Goal: Transaction & Acquisition: Purchase product/service

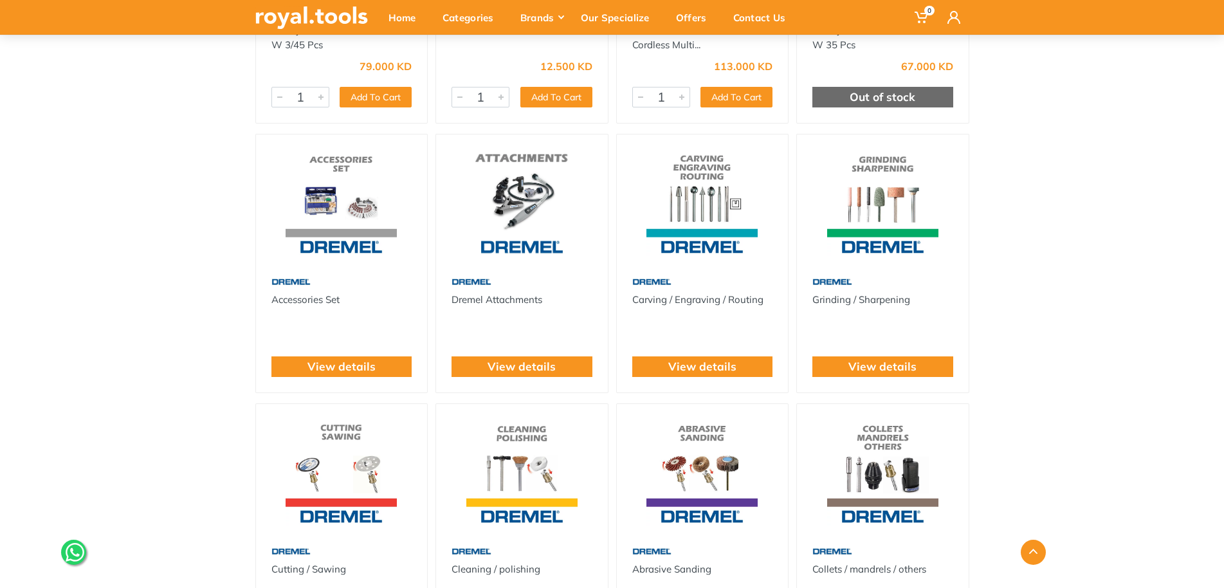
scroll to position [394, 0]
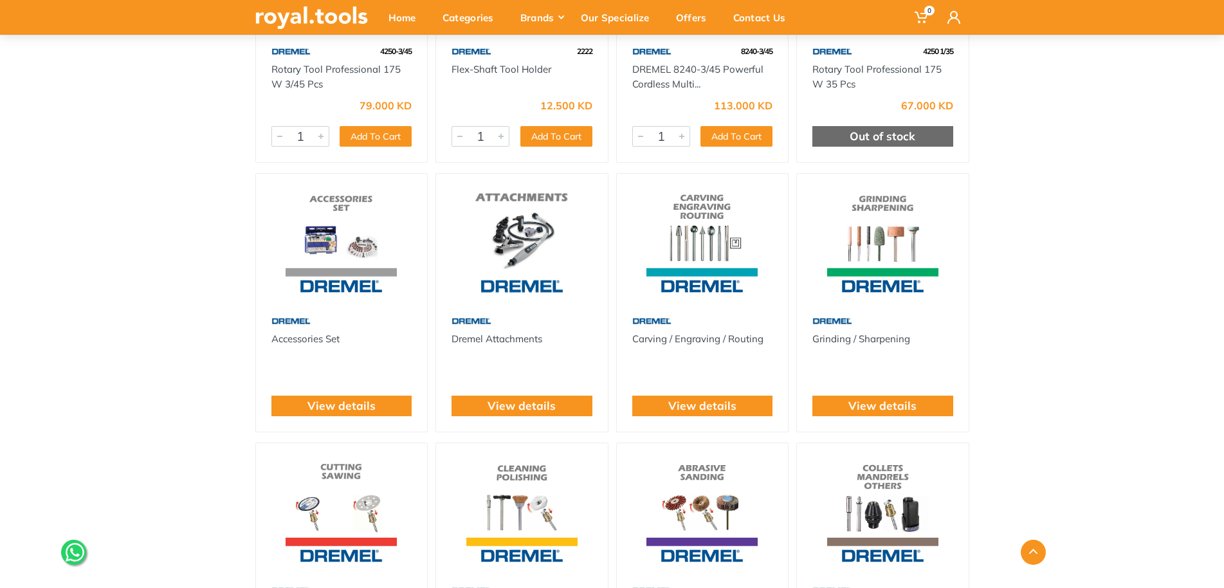
click at [528, 237] on img at bounding box center [522, 240] width 149 height 111
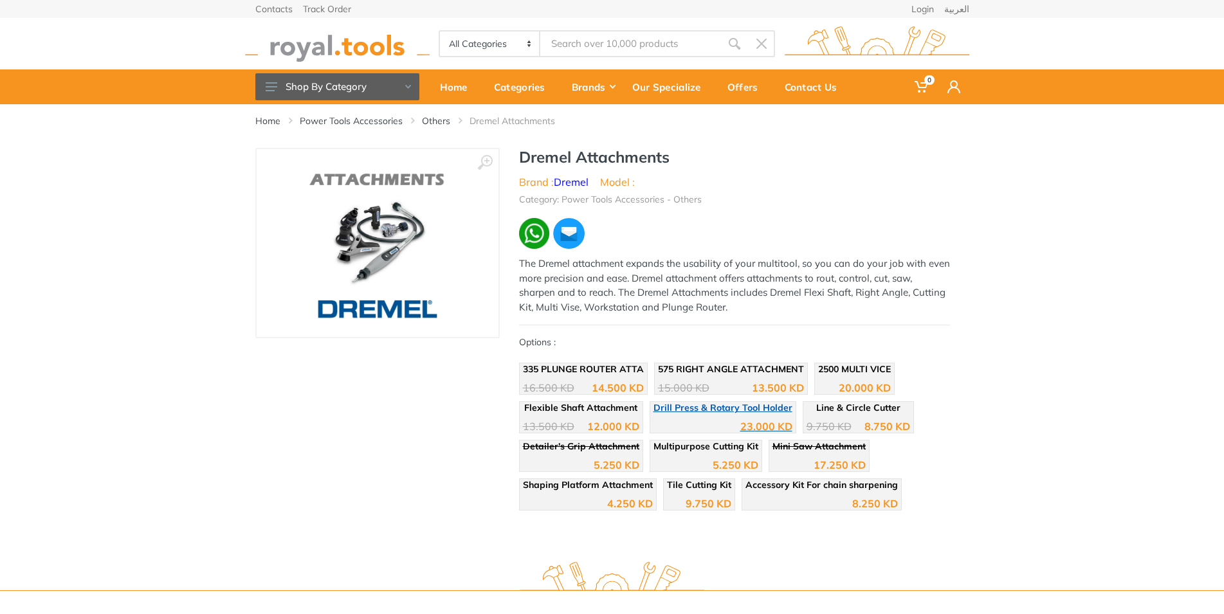
drag, startPoint x: 841, startPoint y: 409, endPoint x: 776, endPoint y: 420, distance: 65.9
drag, startPoint x: 598, startPoint y: 449, endPoint x: 664, endPoint y: 461, distance: 67.3
click at [814, 486] on span "Accessory Kit For chain sharpening" at bounding box center [822, 485] width 152 height 12
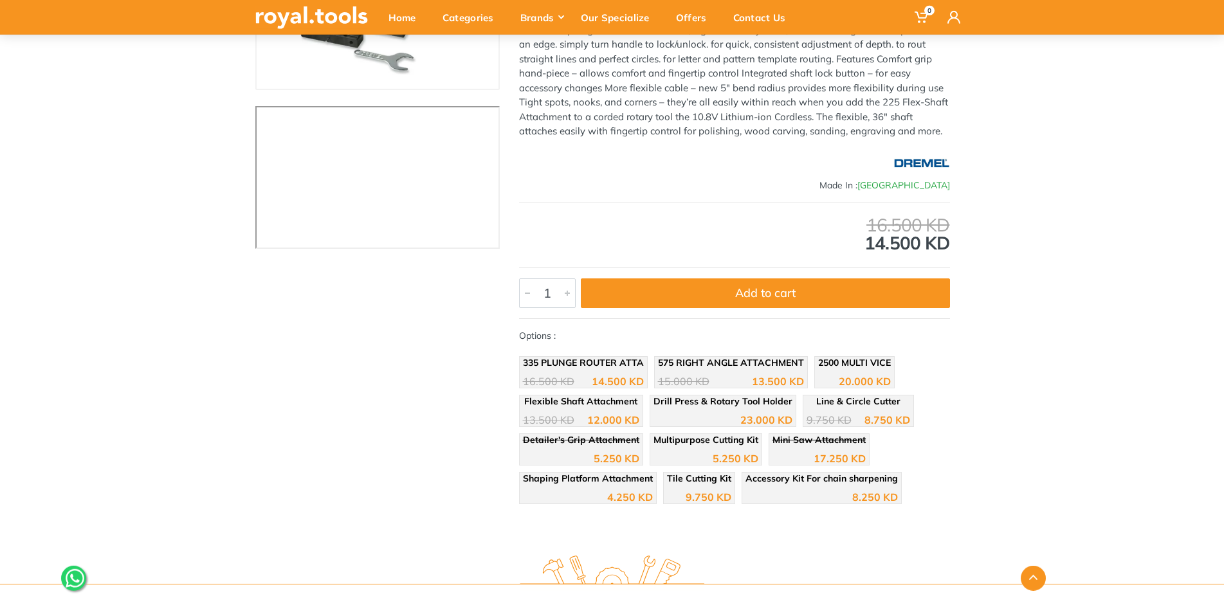
scroll to position [262, 0]
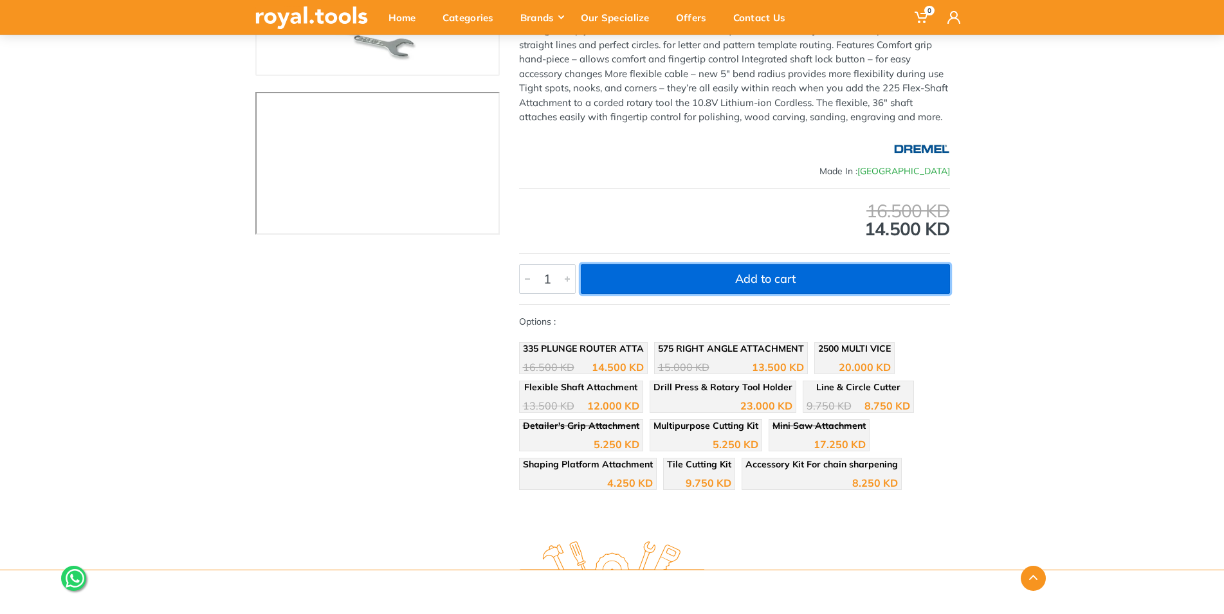
click at [737, 282] on button "Add to cart" at bounding box center [765, 279] width 369 height 30
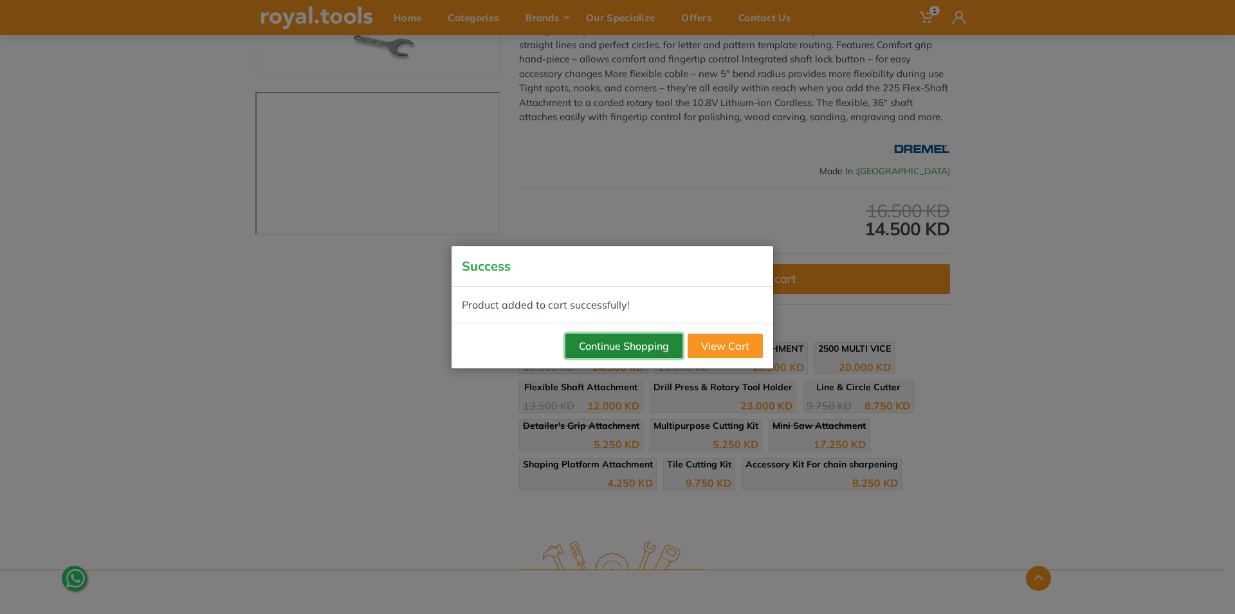
click at [645, 354] on button "Continue Shopping" at bounding box center [624, 346] width 117 height 24
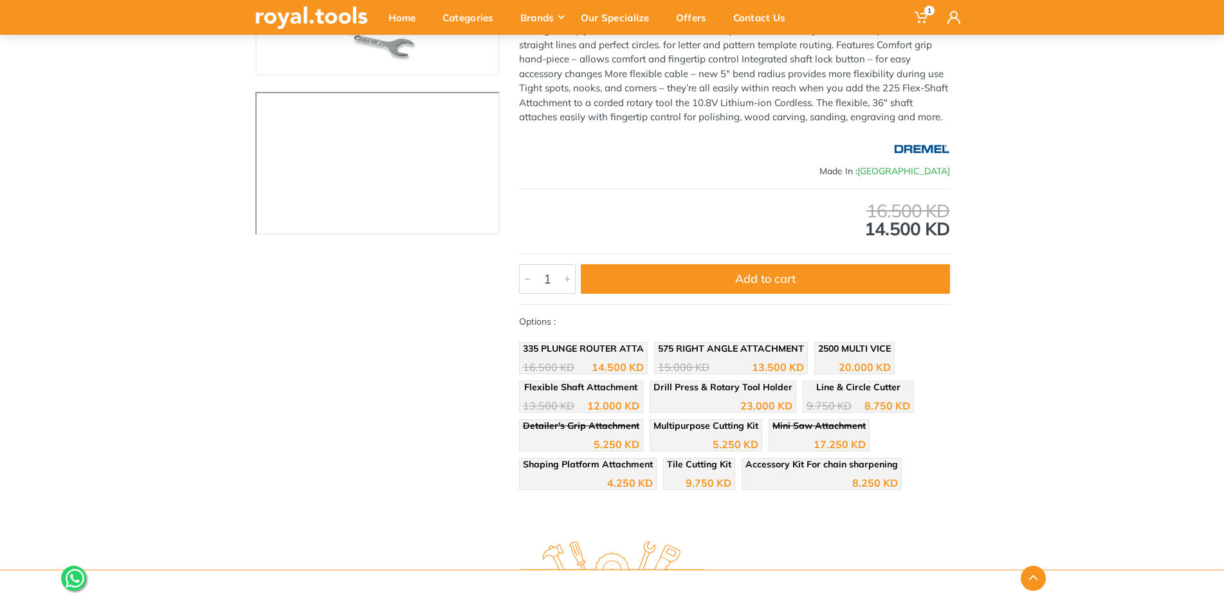
scroll to position [0, 0]
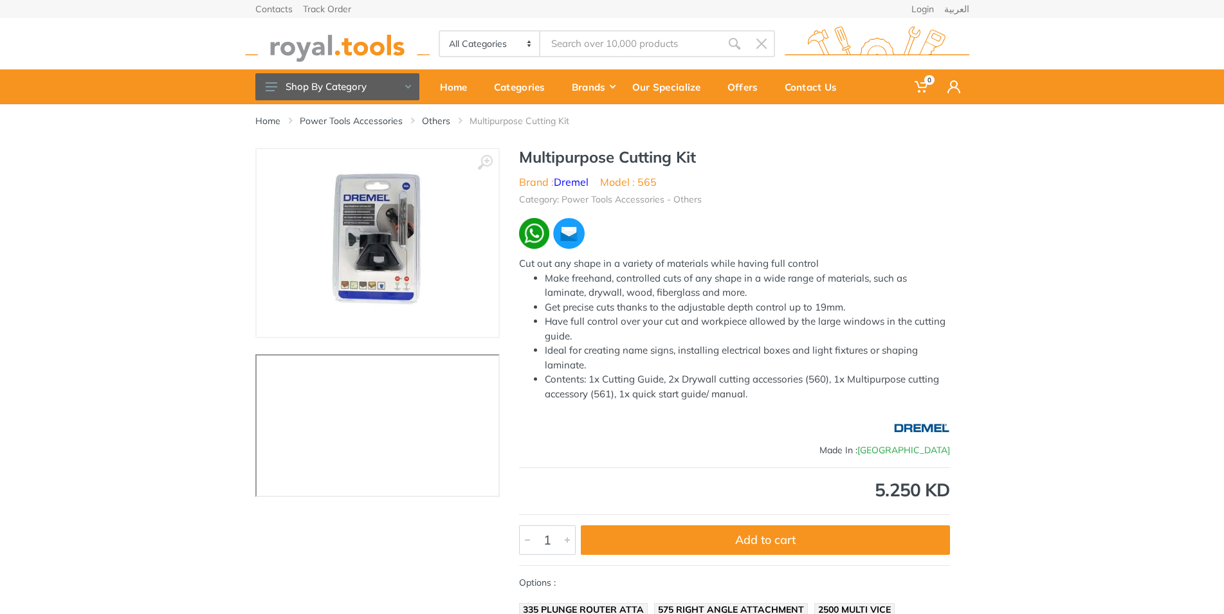
click at [398, 220] on img at bounding box center [377, 243] width 144 height 162
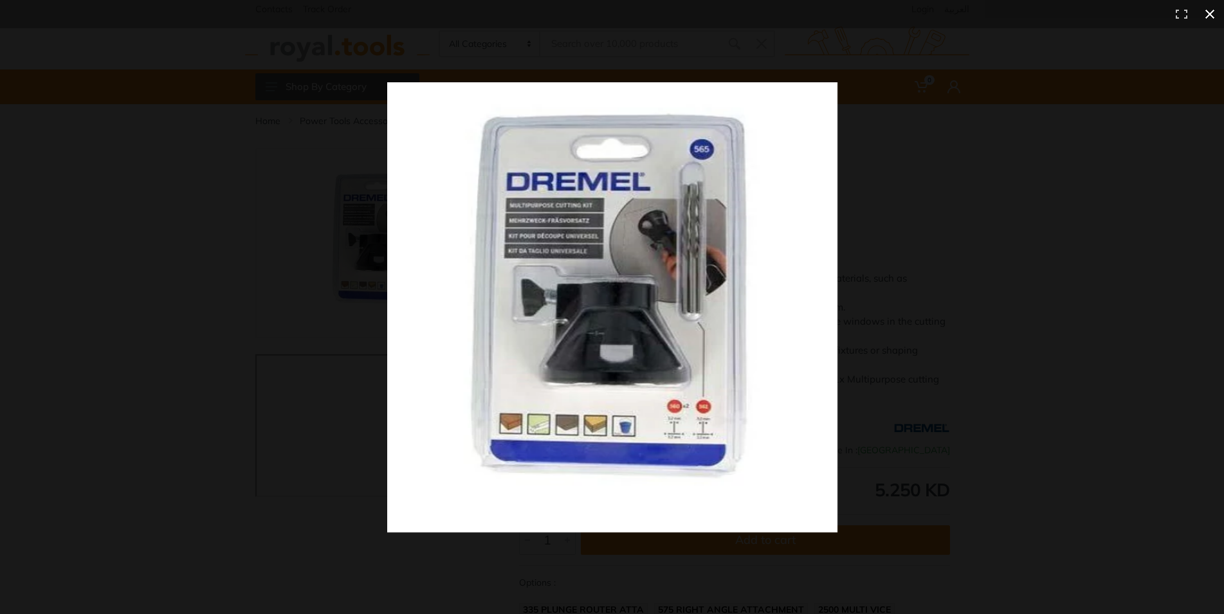
click at [128, 286] on div at bounding box center [612, 307] width 1224 height 614
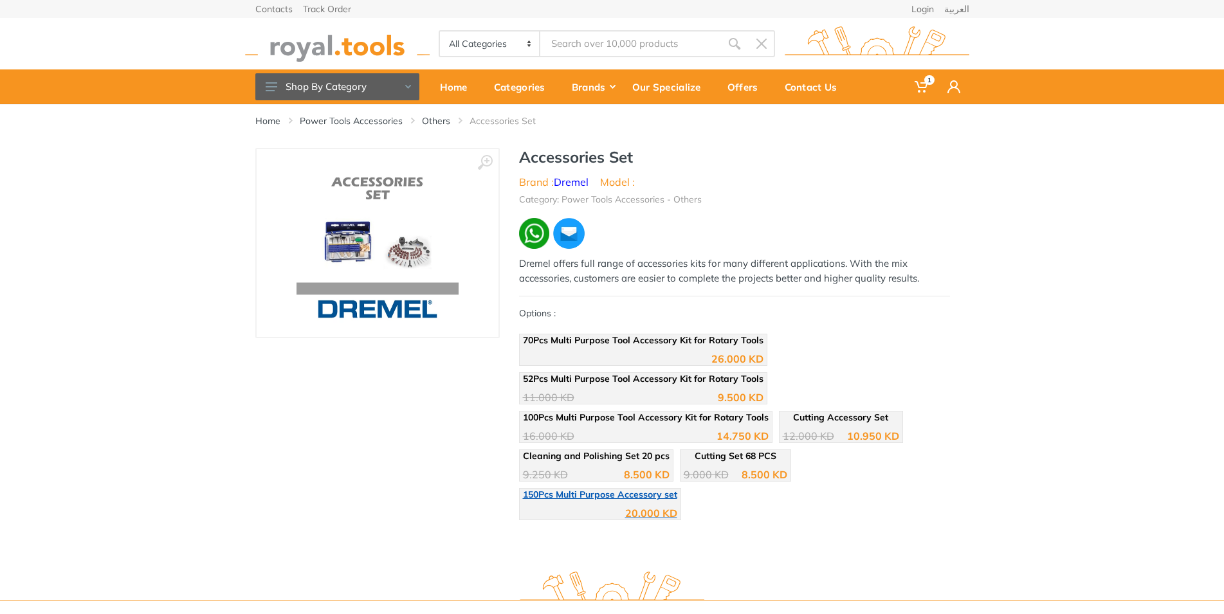
click at [619, 497] on span "150Pcs Multi Purpose Accessory set" at bounding box center [600, 495] width 154 height 12
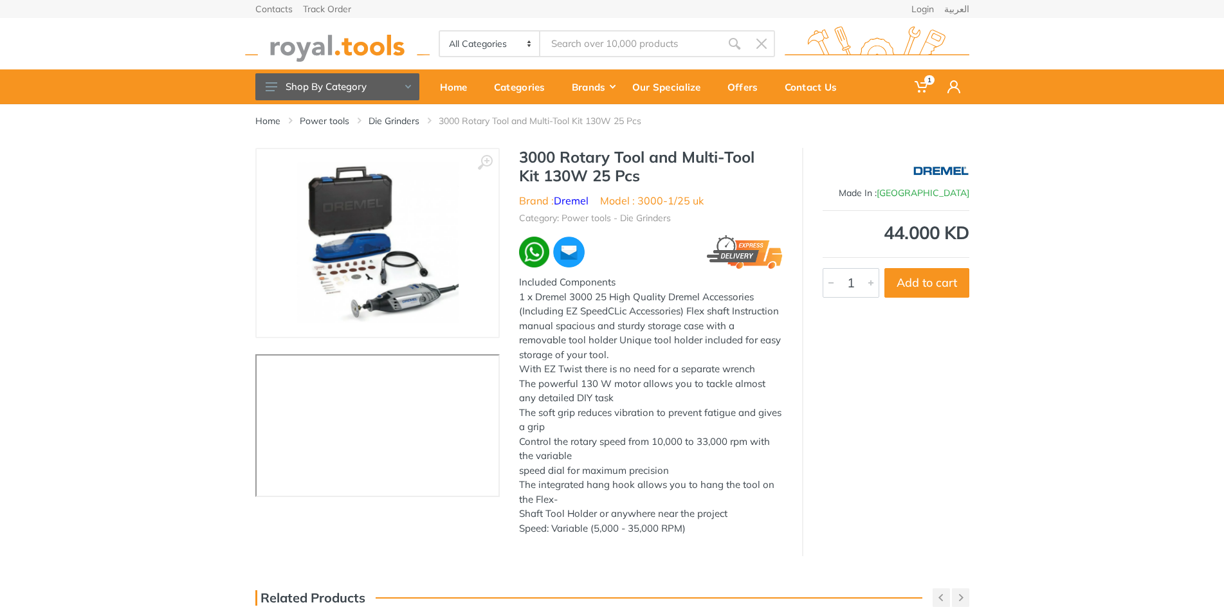
click at [394, 270] on img at bounding box center [378, 243] width 162 height 162
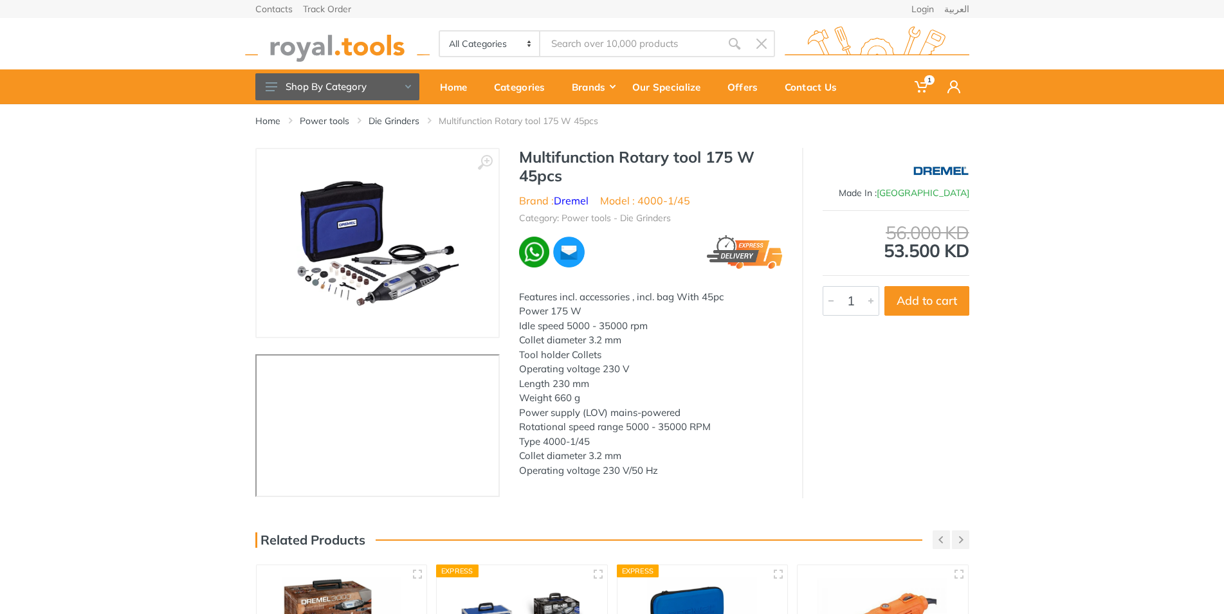
click at [356, 268] on img at bounding box center [378, 243] width 162 height 162
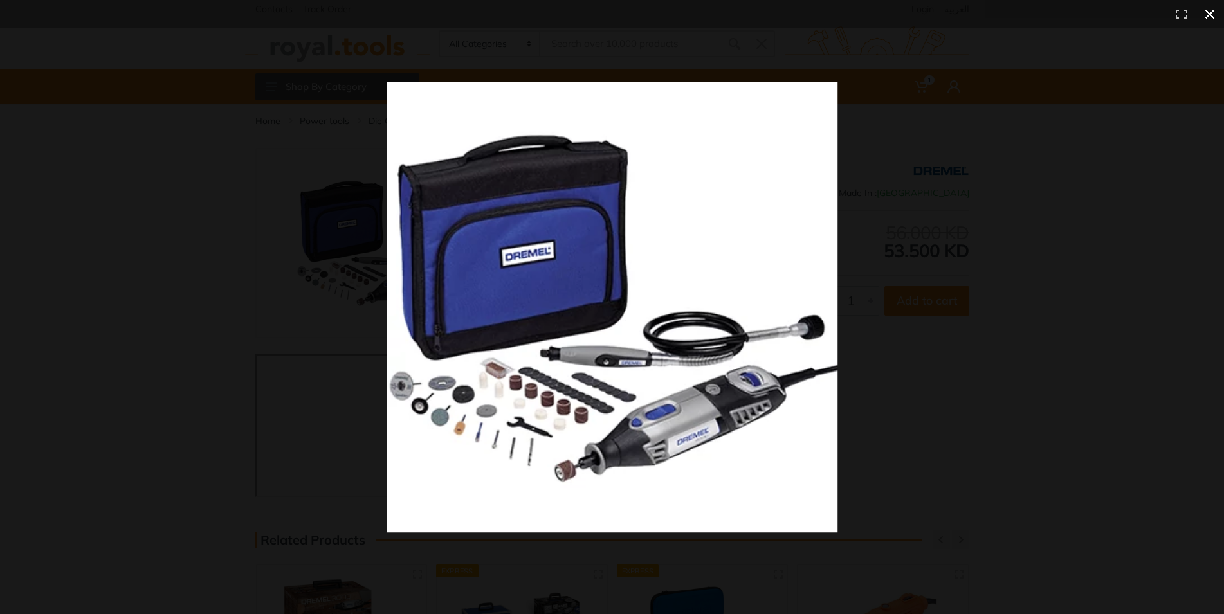
click at [18, 324] on div at bounding box center [612, 307] width 1224 height 614
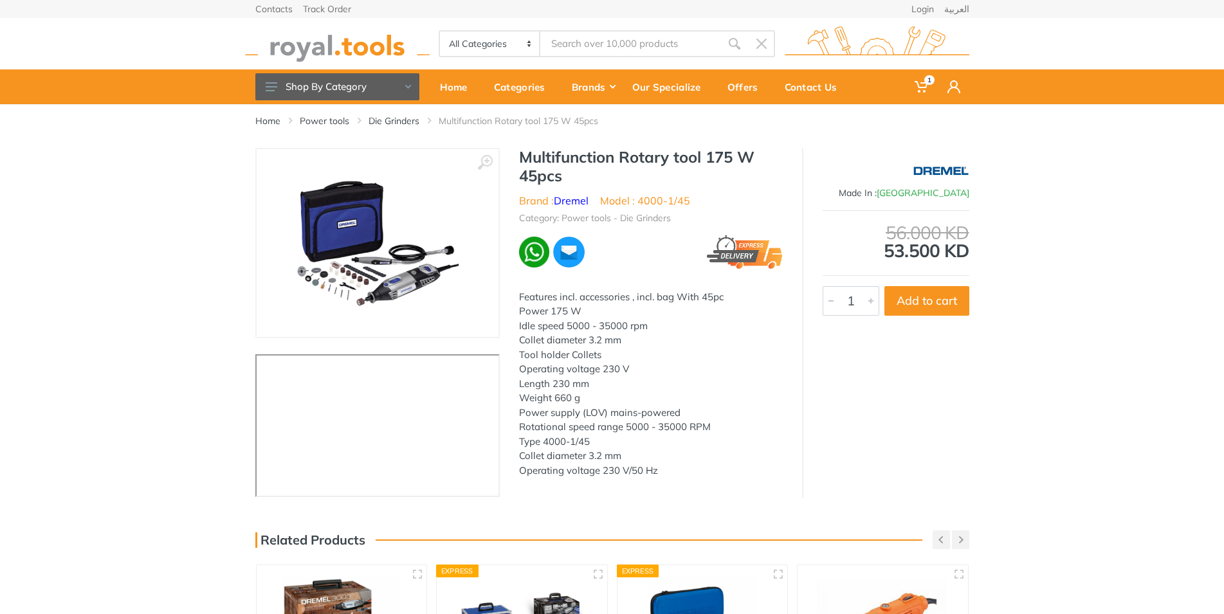
click at [388, 256] on img at bounding box center [378, 243] width 162 height 162
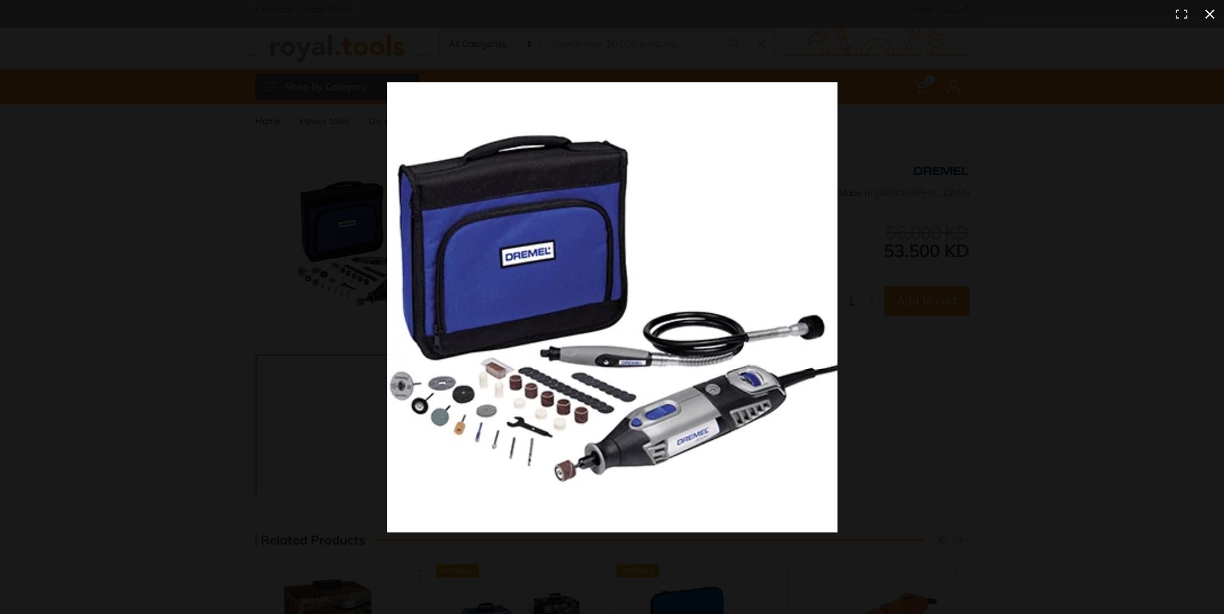
click at [21, 210] on div at bounding box center [612, 307] width 1224 height 614
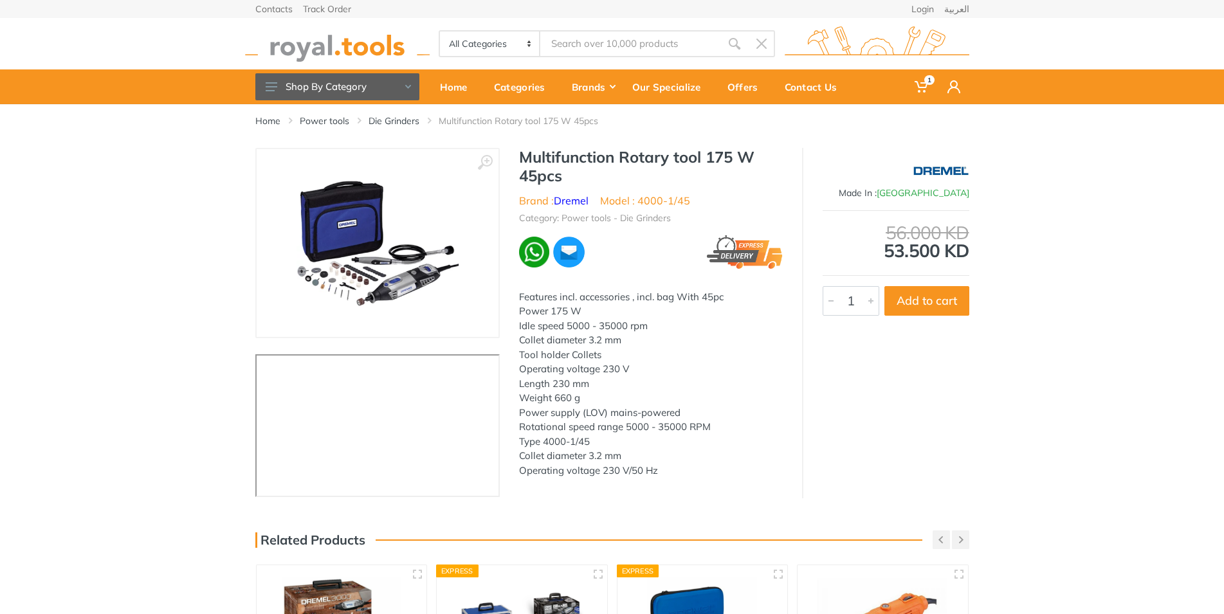
click at [155, 275] on div "‹ ›" at bounding box center [612, 323] width 1224 height 351
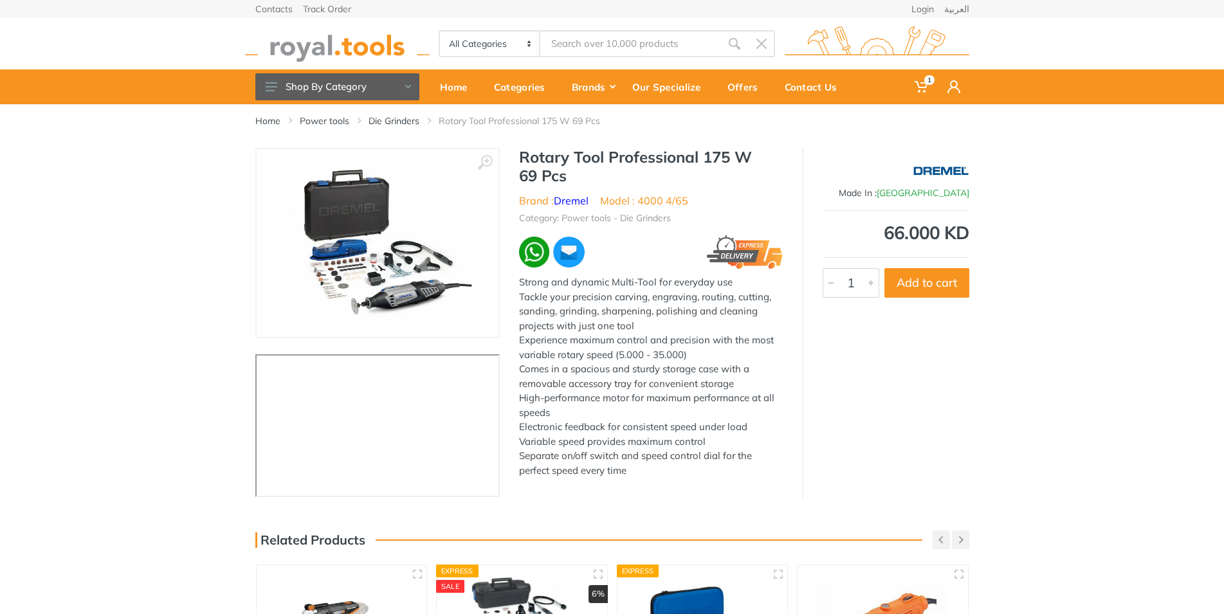
click at [396, 264] on img at bounding box center [377, 243] width 189 height 162
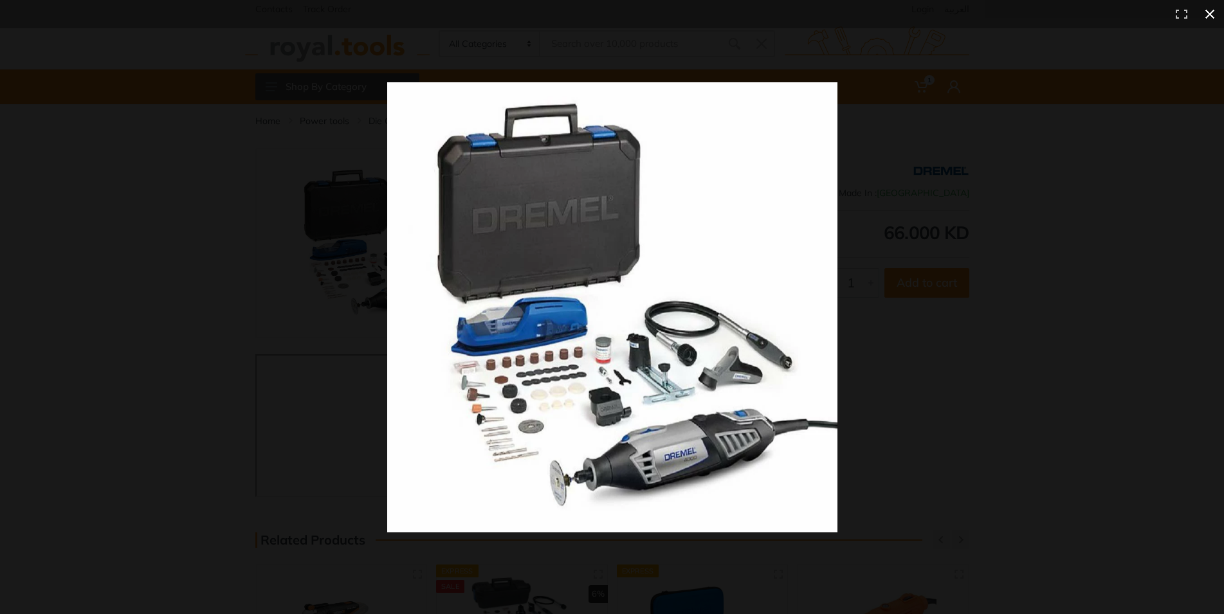
click at [113, 220] on div at bounding box center [612, 307] width 1224 height 614
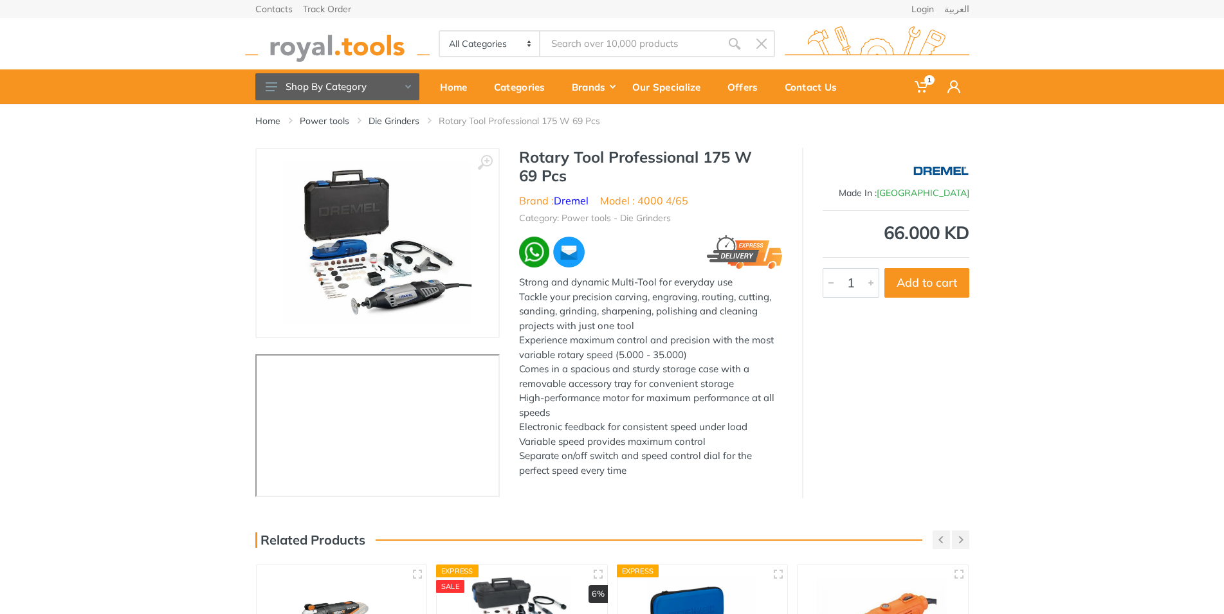
click at [391, 255] on img at bounding box center [377, 243] width 189 height 162
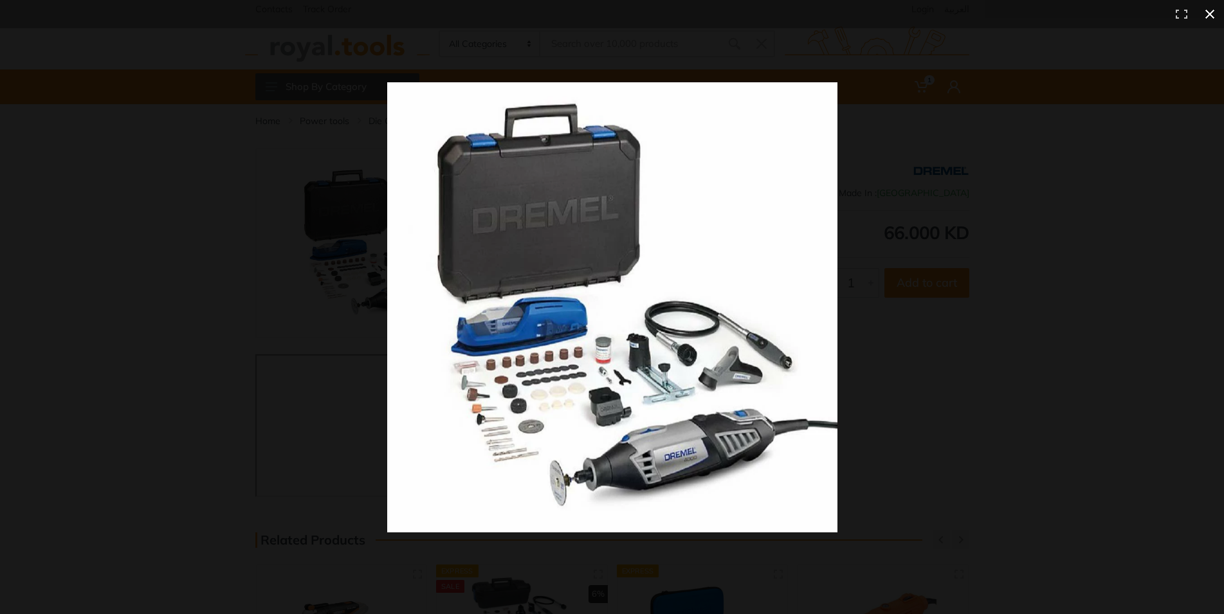
click at [97, 320] on div at bounding box center [612, 307] width 1224 height 614
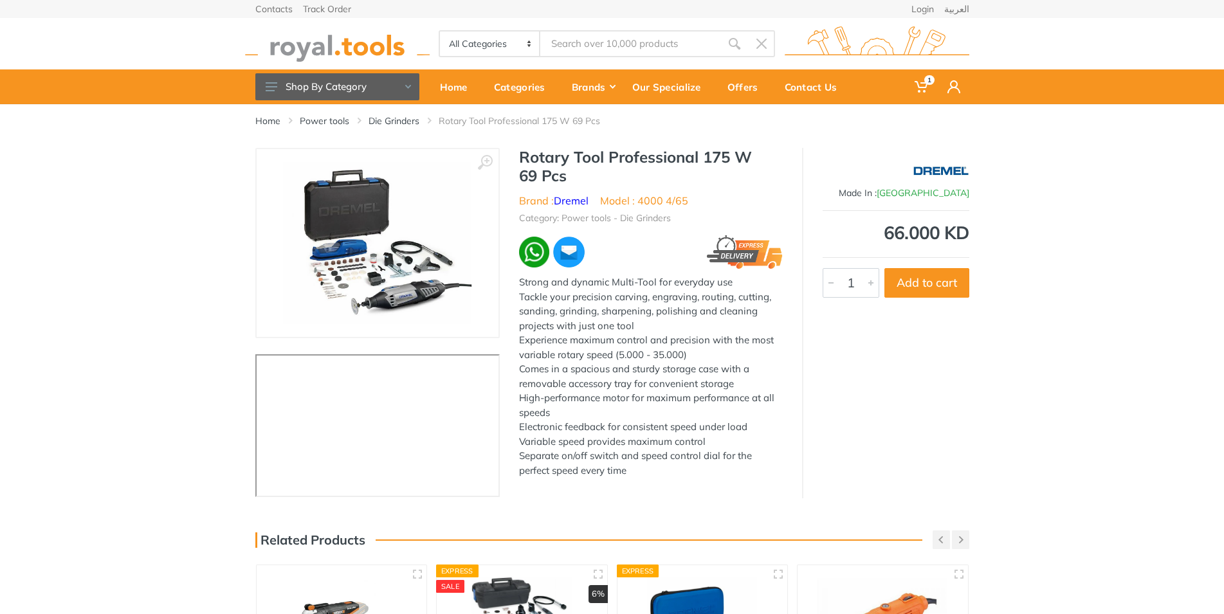
click at [0, 275] on div "‹ ›" at bounding box center [612, 323] width 1224 height 351
click at [391, 258] on img at bounding box center [377, 243] width 189 height 162
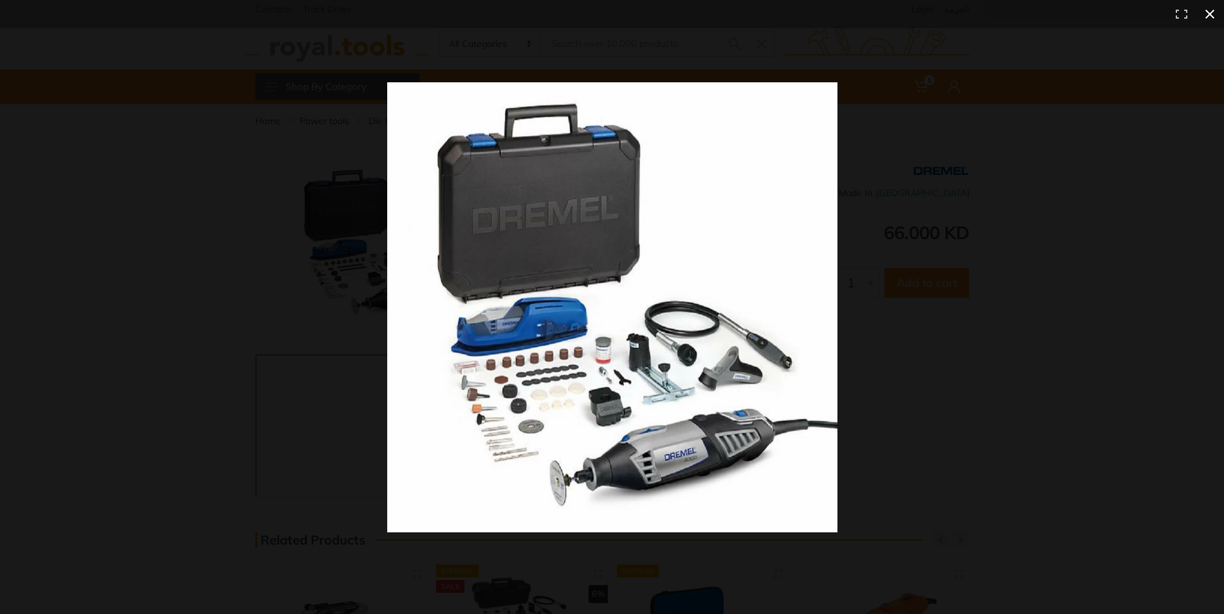
click at [114, 285] on div at bounding box center [612, 307] width 1224 height 614
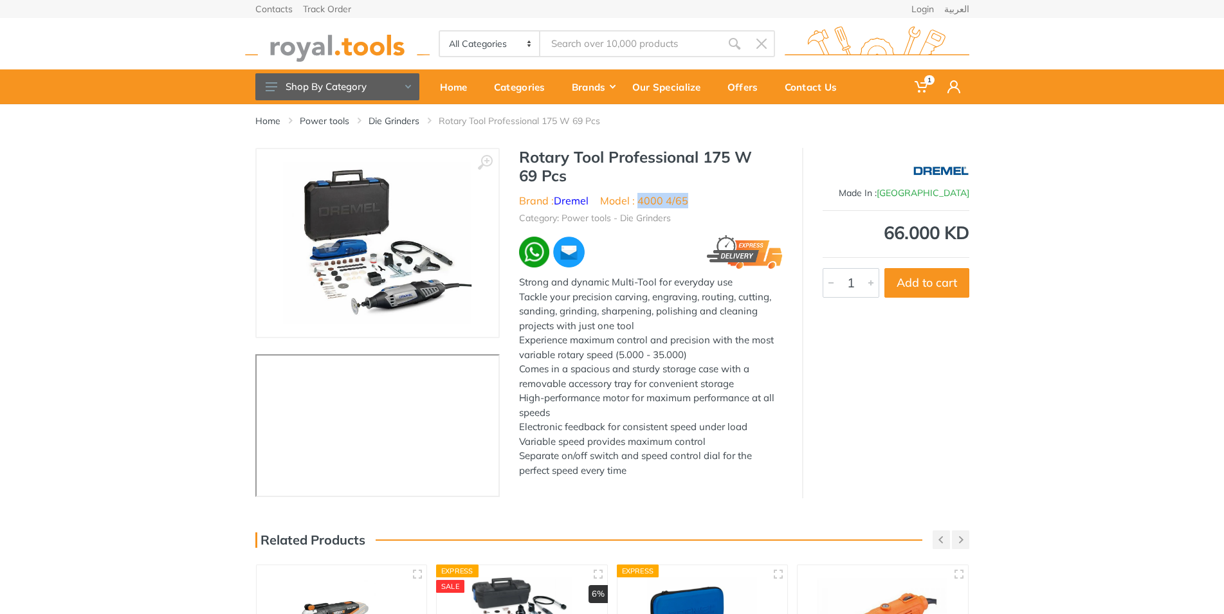
drag, startPoint x: 639, startPoint y: 202, endPoint x: 689, endPoint y: 204, distance: 50.2
click at [689, 204] on ul "Brand : Dremel Model : 4000 4/65" at bounding box center [651, 200] width 264 height 15
copy li "4000 4/65"
click at [400, 274] on img at bounding box center [377, 243] width 189 height 162
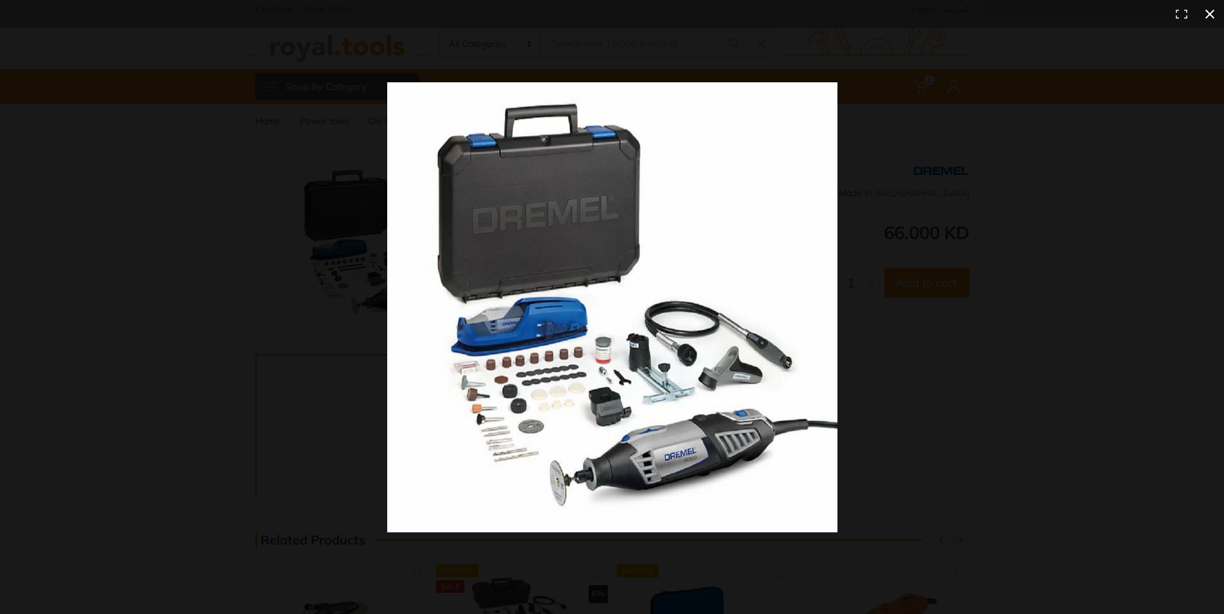
click at [71, 349] on div at bounding box center [612, 307] width 1224 height 614
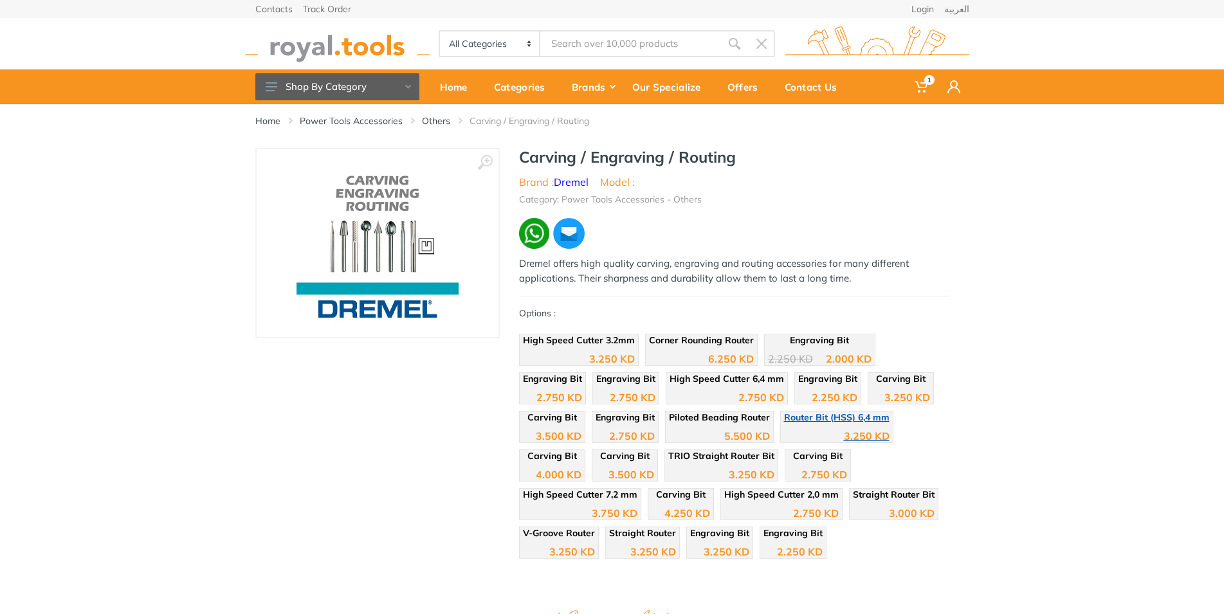
scroll to position [66, 0]
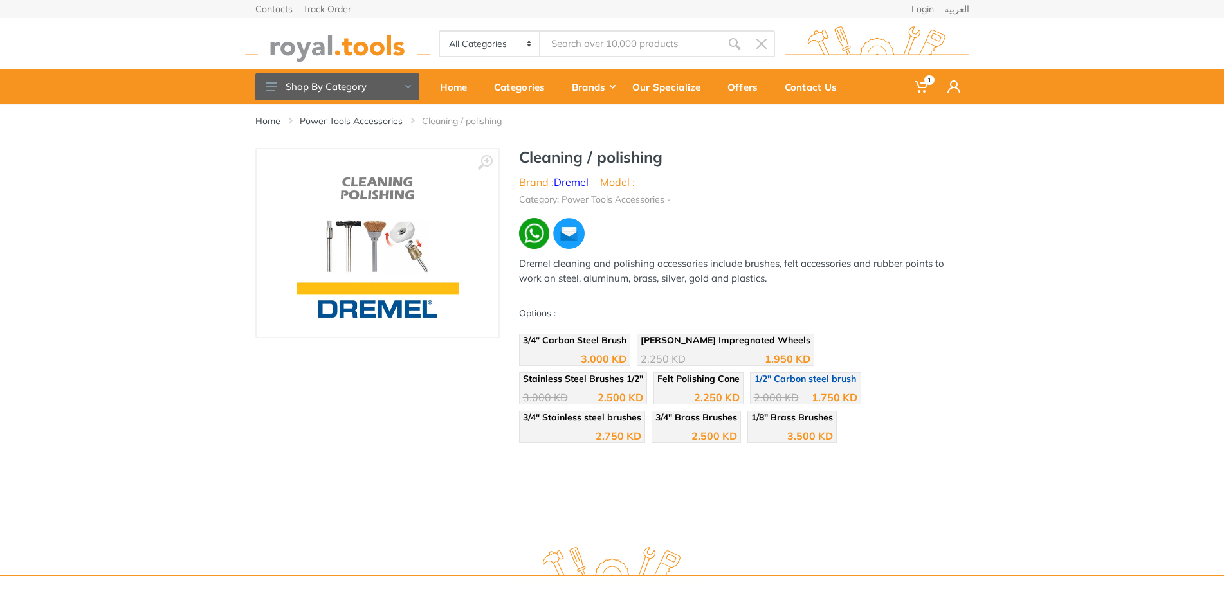
drag, startPoint x: 797, startPoint y: 384, endPoint x: 721, endPoint y: 405, distance: 78.7
click at [751, 427] on div "3.500 KD" at bounding box center [792, 431] width 82 height 19
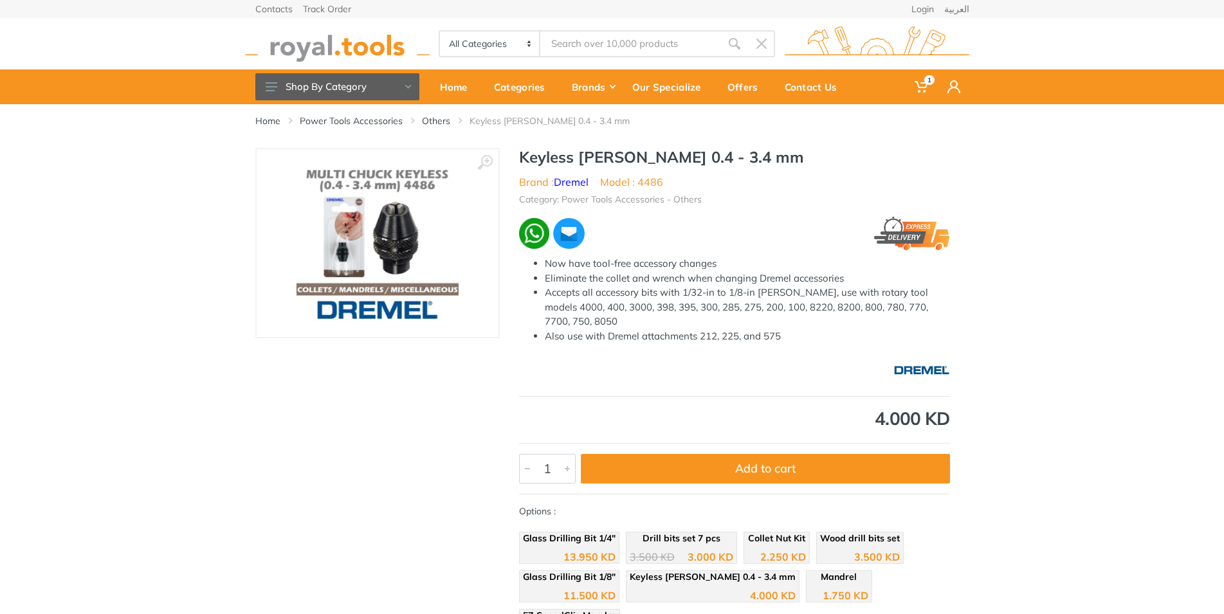
click at [392, 231] on img at bounding box center [378, 243] width 162 height 162
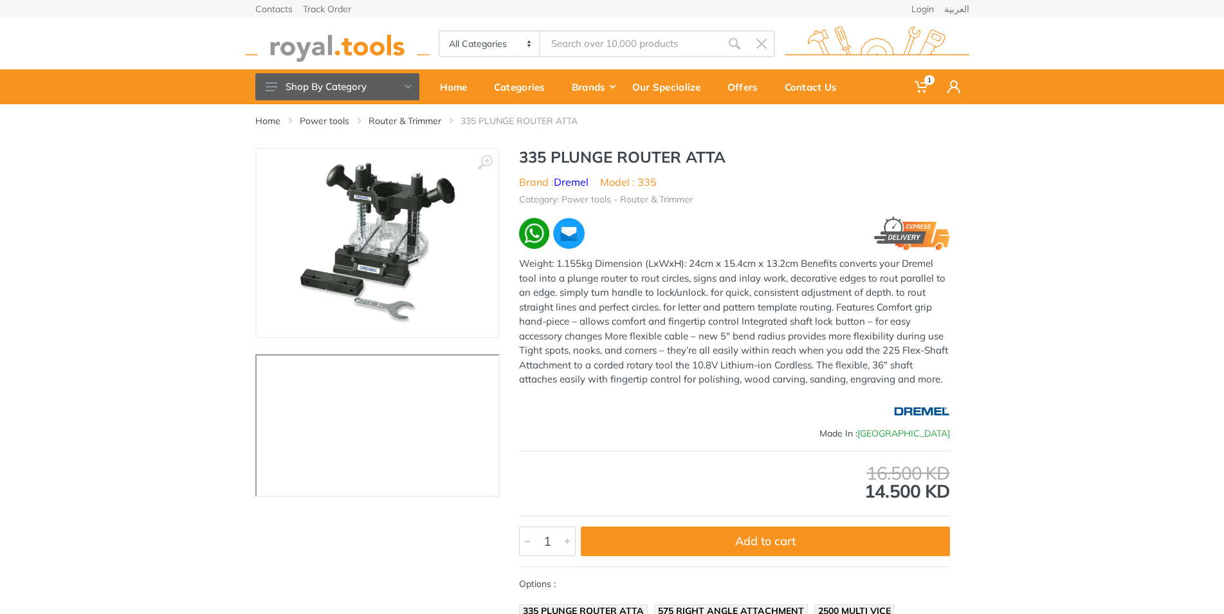
click at [71, 241] on div "‹ ›" at bounding box center [612, 453] width 1224 height 611
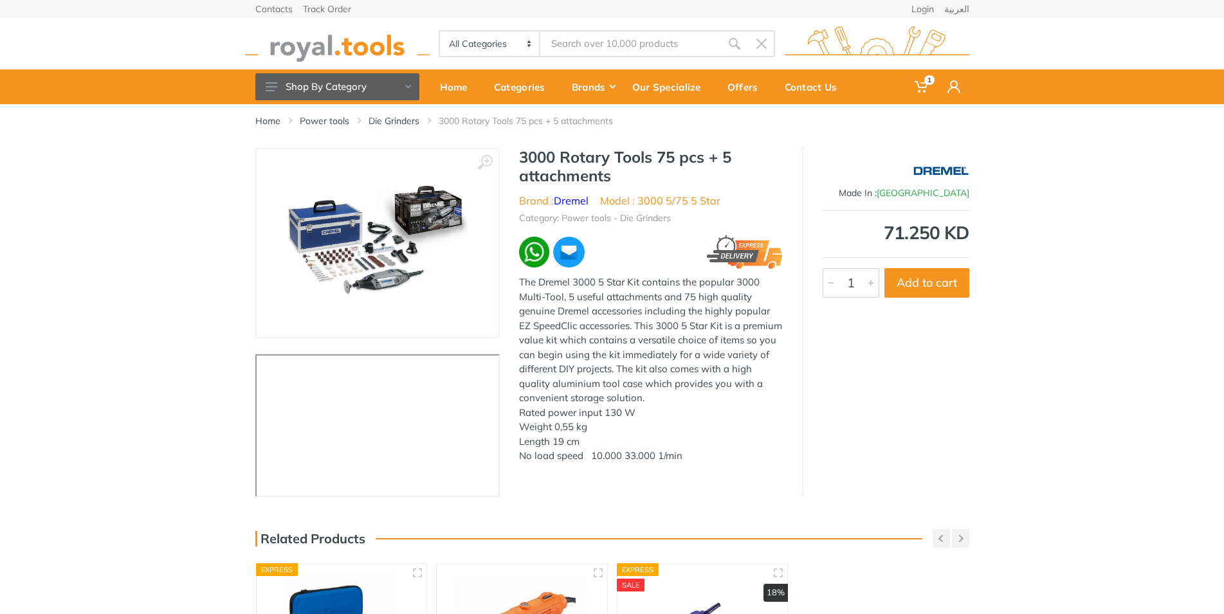
click at [401, 239] on img at bounding box center [377, 243] width 183 height 162
